Goal: Task Accomplishment & Management: Use online tool/utility

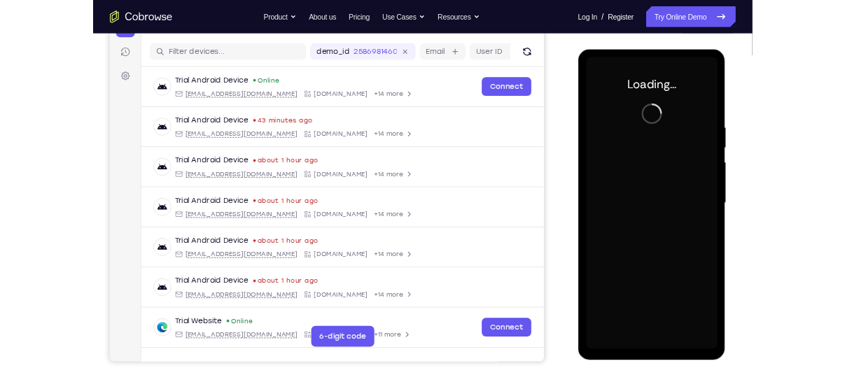
scroll to position [164, 0]
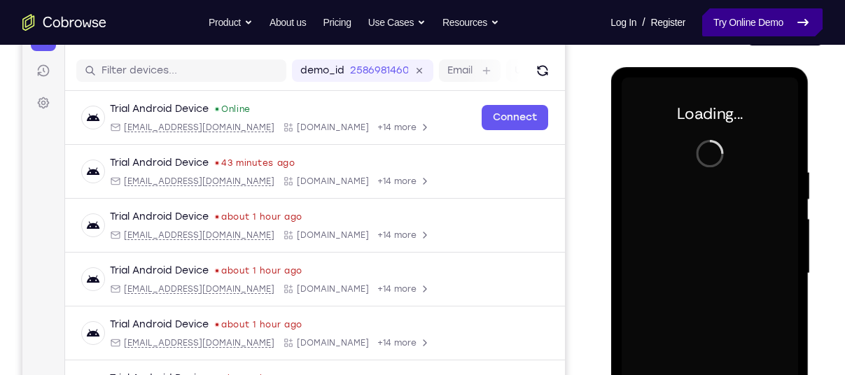
click at [745, 22] on link "Try Online Demo" at bounding box center [762, 22] width 120 height 28
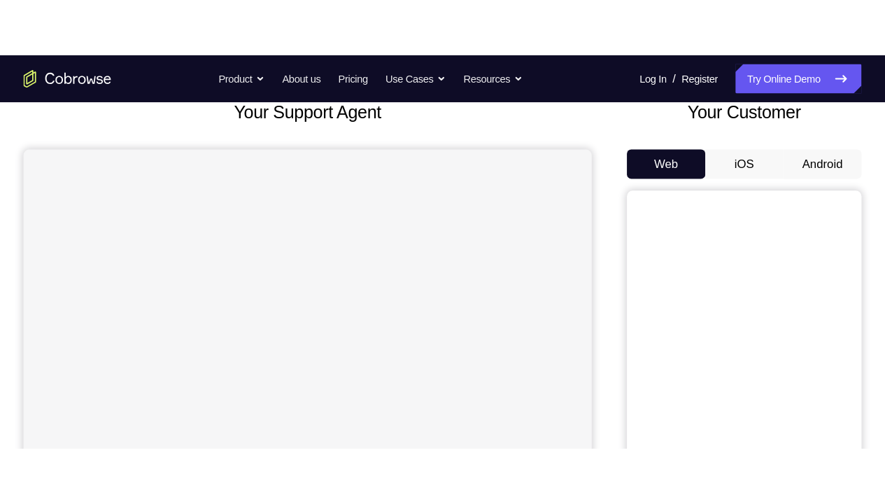
scroll to position [93, 0]
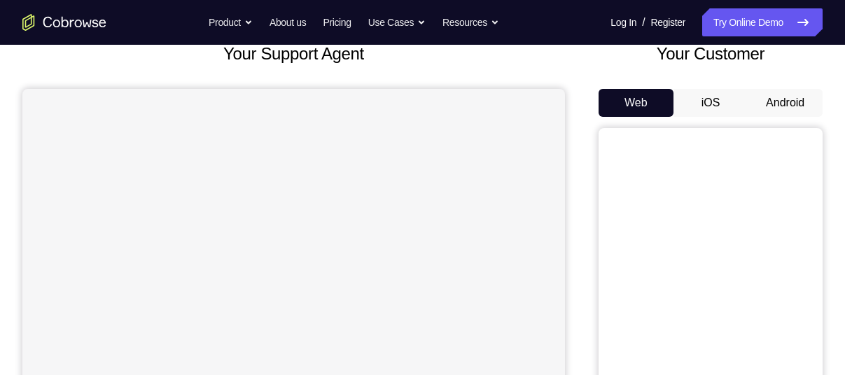
click at [784, 101] on button "Android" at bounding box center [785, 103] width 75 height 28
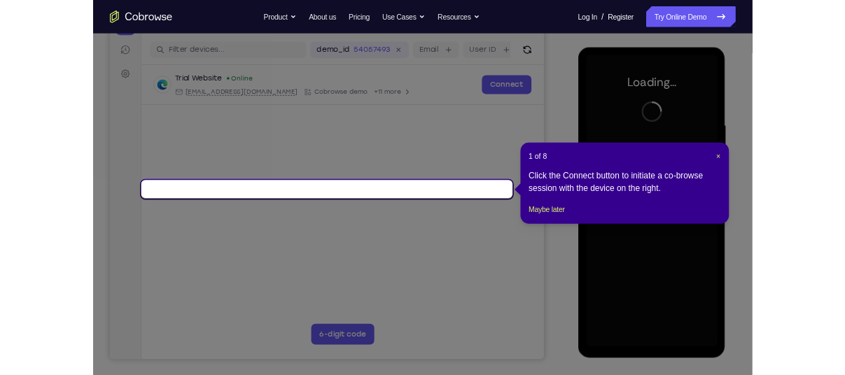
scroll to position [169, 0]
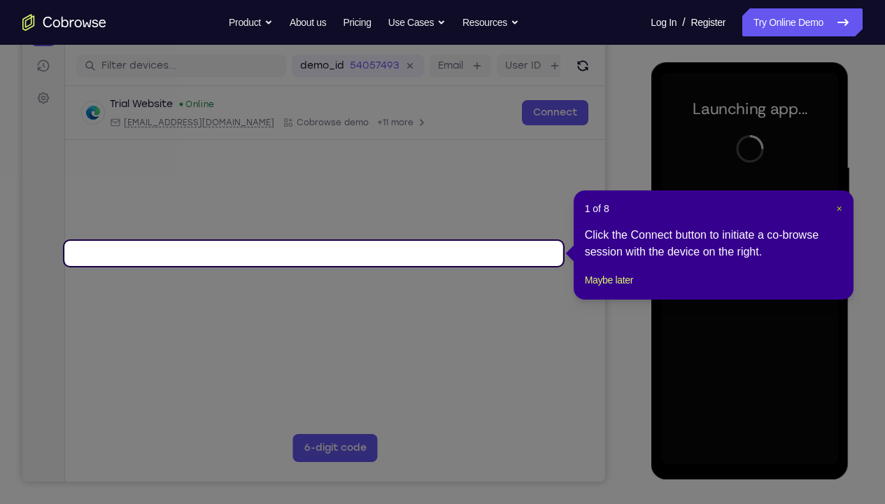
click at [839, 209] on span "×" at bounding box center [839, 208] width 6 height 11
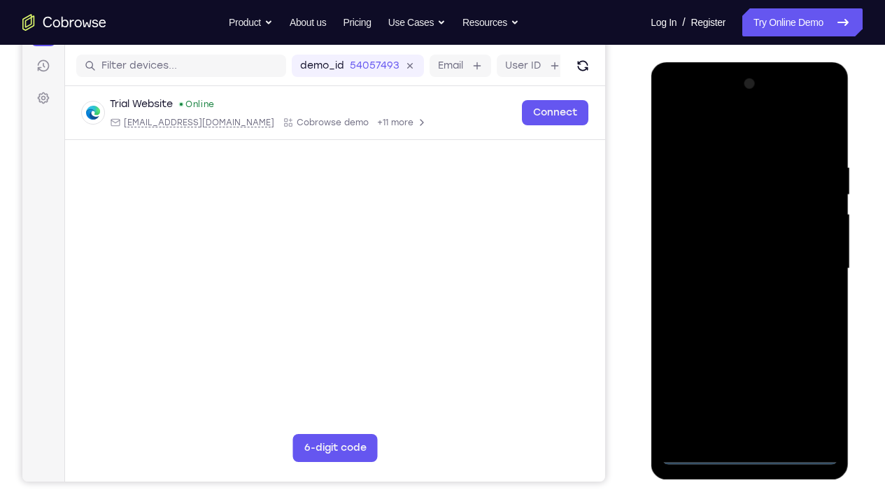
click at [752, 374] on div at bounding box center [749, 269] width 176 height 392
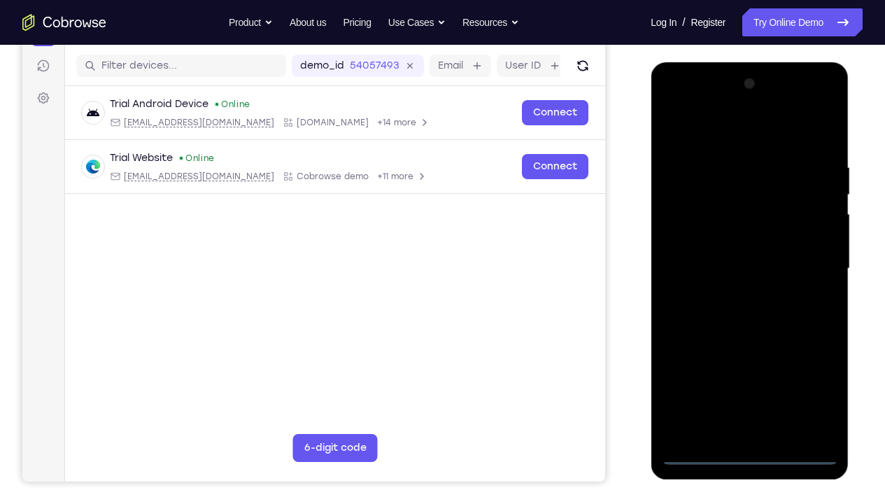
click at [806, 374] on div at bounding box center [749, 269] width 176 height 392
click at [743, 148] on div at bounding box center [749, 269] width 176 height 392
click at [715, 137] on div at bounding box center [749, 269] width 176 height 392
click at [805, 263] on div at bounding box center [749, 269] width 176 height 392
click at [733, 294] on div at bounding box center [749, 269] width 176 height 392
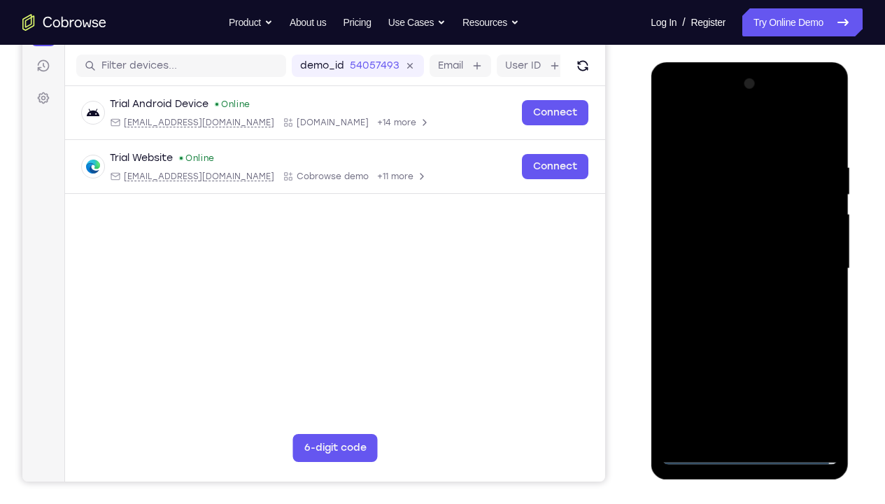
click at [734, 260] on div at bounding box center [749, 269] width 176 height 392
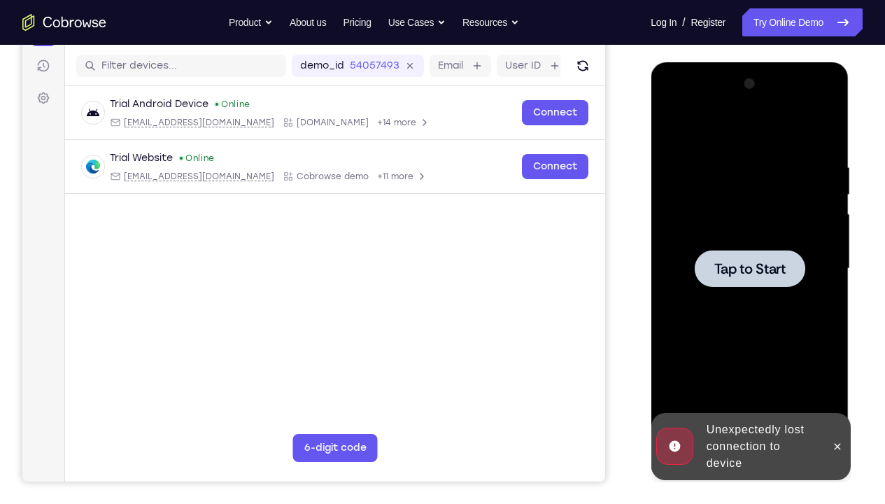
click at [734, 262] on span "Tap to Start" at bounding box center [749, 269] width 71 height 14
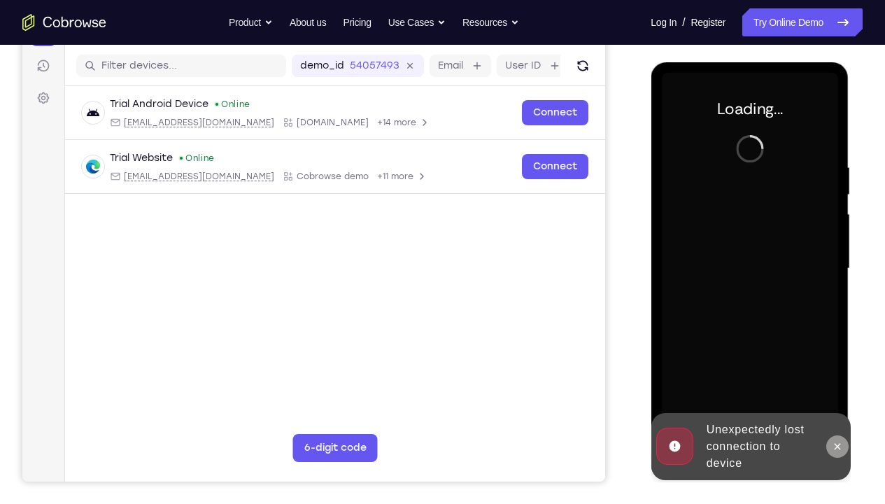
click at [842, 374] on icon at bounding box center [837, 446] width 11 height 11
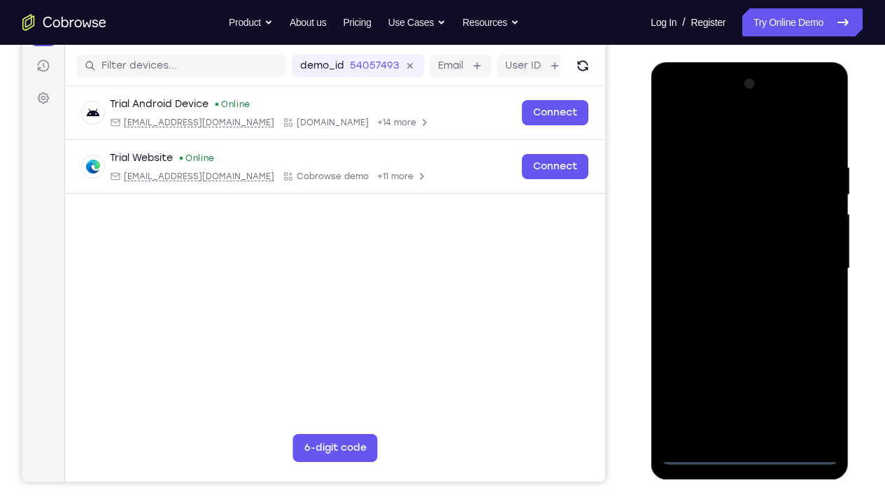
click at [750, 374] on div at bounding box center [749, 269] width 176 height 392
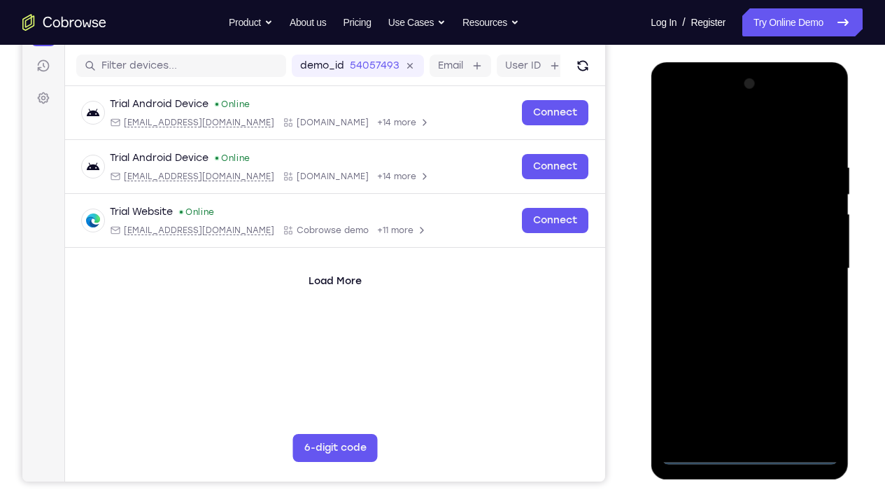
click at [814, 374] on div at bounding box center [749, 269] width 176 height 392
click at [721, 134] on div at bounding box center [749, 269] width 176 height 392
click at [810, 264] on div at bounding box center [749, 269] width 176 height 392
click at [734, 290] on div at bounding box center [749, 269] width 176 height 392
click at [735, 254] on div at bounding box center [749, 269] width 176 height 392
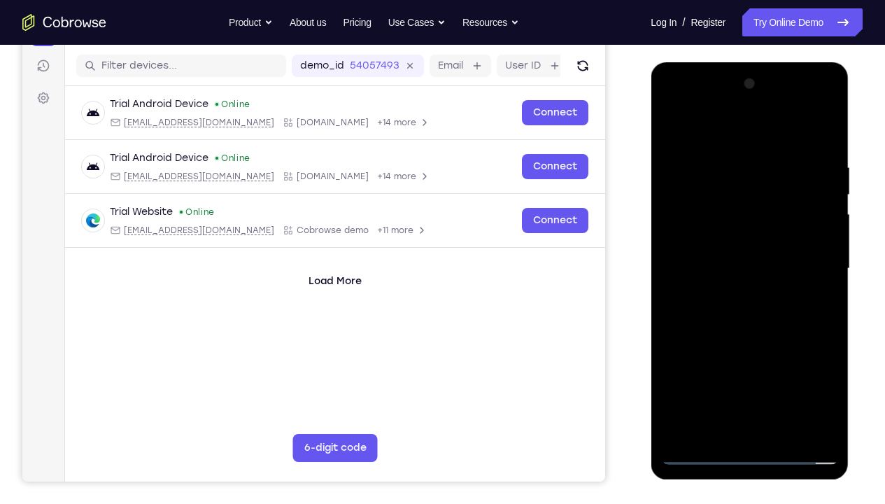
click at [722, 244] on div at bounding box center [749, 269] width 176 height 392
click at [740, 266] on div at bounding box center [749, 269] width 176 height 392
click at [758, 315] on div at bounding box center [749, 269] width 176 height 392
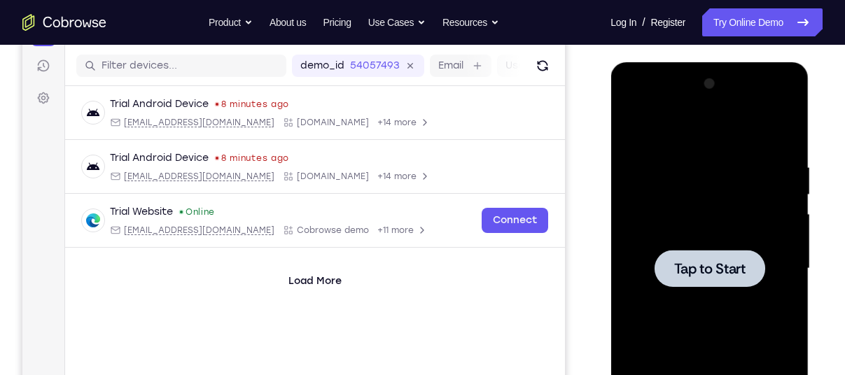
click at [652, 157] on div at bounding box center [709, 269] width 176 height 392
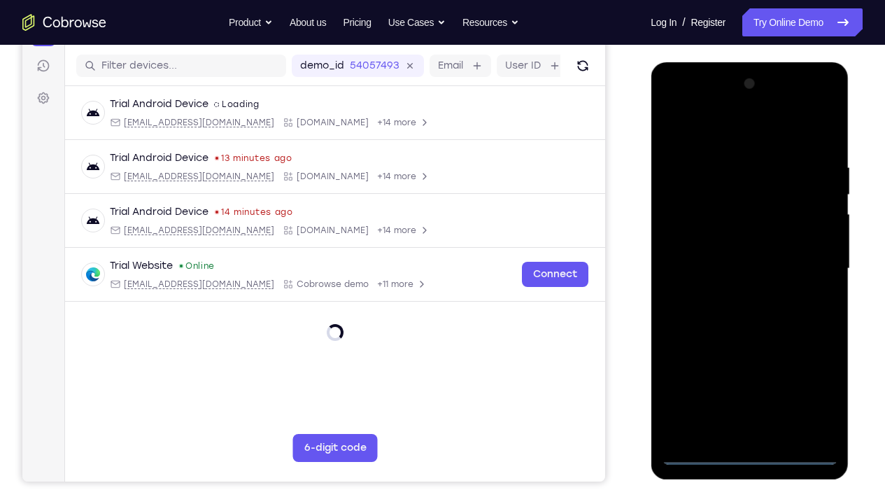
click at [747, 374] on div at bounding box center [749, 269] width 176 height 392
click at [820, 374] on div at bounding box center [749, 269] width 176 height 392
click at [720, 133] on div at bounding box center [749, 269] width 176 height 392
click at [810, 260] on div at bounding box center [749, 269] width 176 height 392
click at [731, 294] on div at bounding box center [749, 269] width 176 height 392
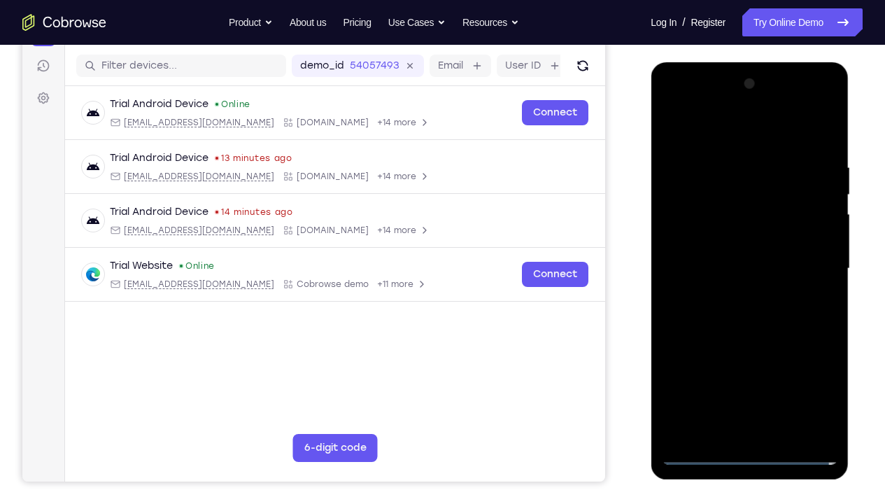
click at [713, 258] on div at bounding box center [749, 269] width 176 height 392
click at [713, 242] on div at bounding box center [749, 269] width 176 height 392
click at [738, 266] on div at bounding box center [749, 269] width 176 height 392
click at [820, 151] on div at bounding box center [749, 269] width 176 height 392
drag, startPoint x: 696, startPoint y: 143, endPoint x: 797, endPoint y: 137, distance: 101.0
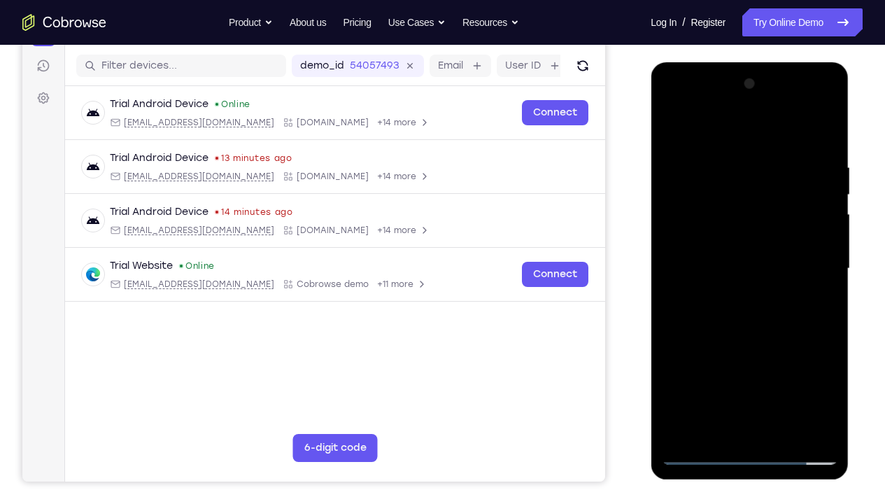
click at [797, 137] on div at bounding box center [749, 269] width 176 height 392
click at [829, 374] on div at bounding box center [749, 269] width 176 height 392
click at [783, 374] on div at bounding box center [749, 269] width 176 height 392
click at [738, 344] on div at bounding box center [749, 269] width 176 height 392
click at [714, 239] on div at bounding box center [749, 269] width 176 height 392
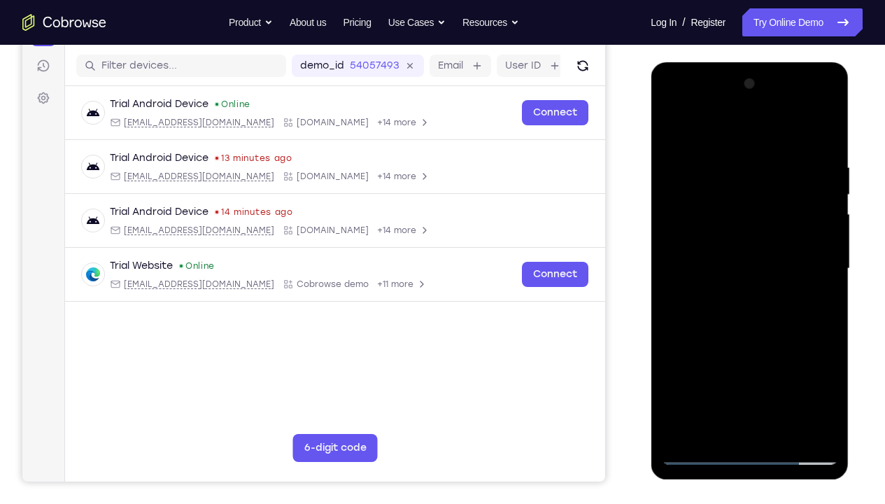
click at [673, 133] on div at bounding box center [749, 269] width 176 height 392
click at [674, 126] on div at bounding box center [749, 269] width 176 height 392
